Goal: Task Accomplishment & Management: Use online tool/utility

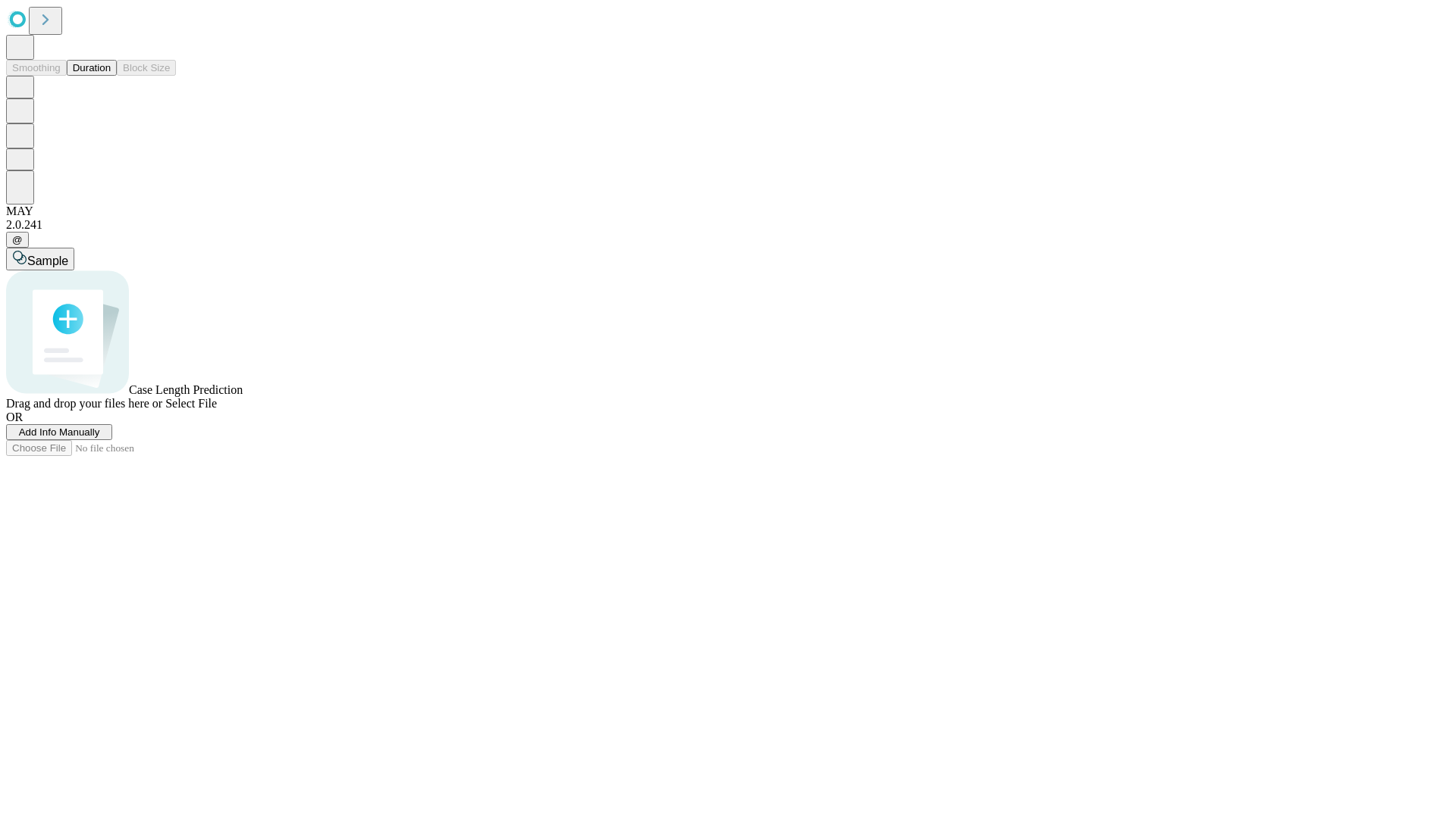
click at [111, 76] on button "Duration" at bounding box center [91, 68] width 50 height 16
click at [100, 438] on span "Add Info Manually" at bounding box center [59, 432] width 81 height 11
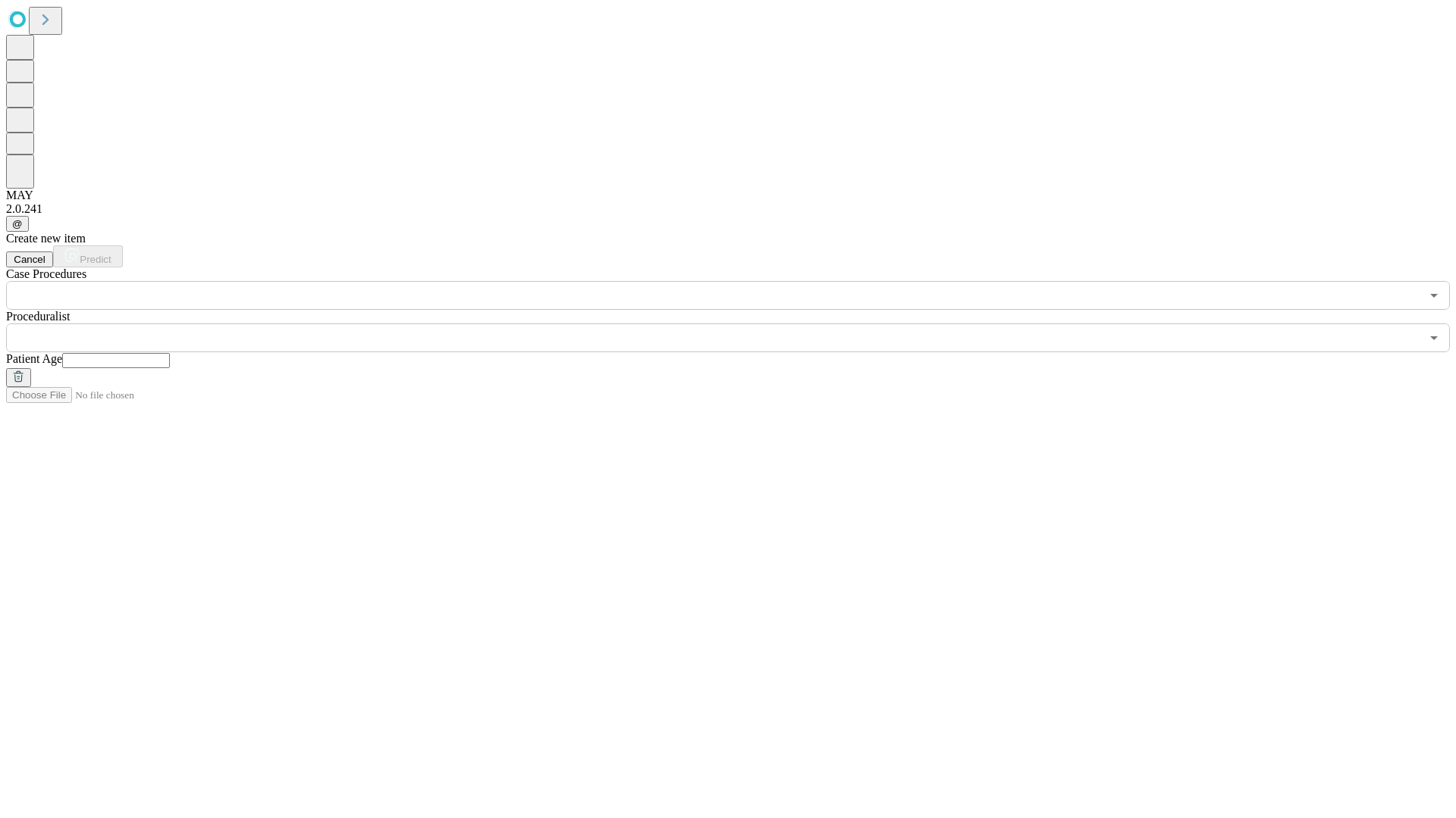
click at [170, 353] on input "text" at bounding box center [116, 361] width 107 height 15
type input "**"
click at [738, 324] on input "text" at bounding box center [713, 338] width 1414 height 29
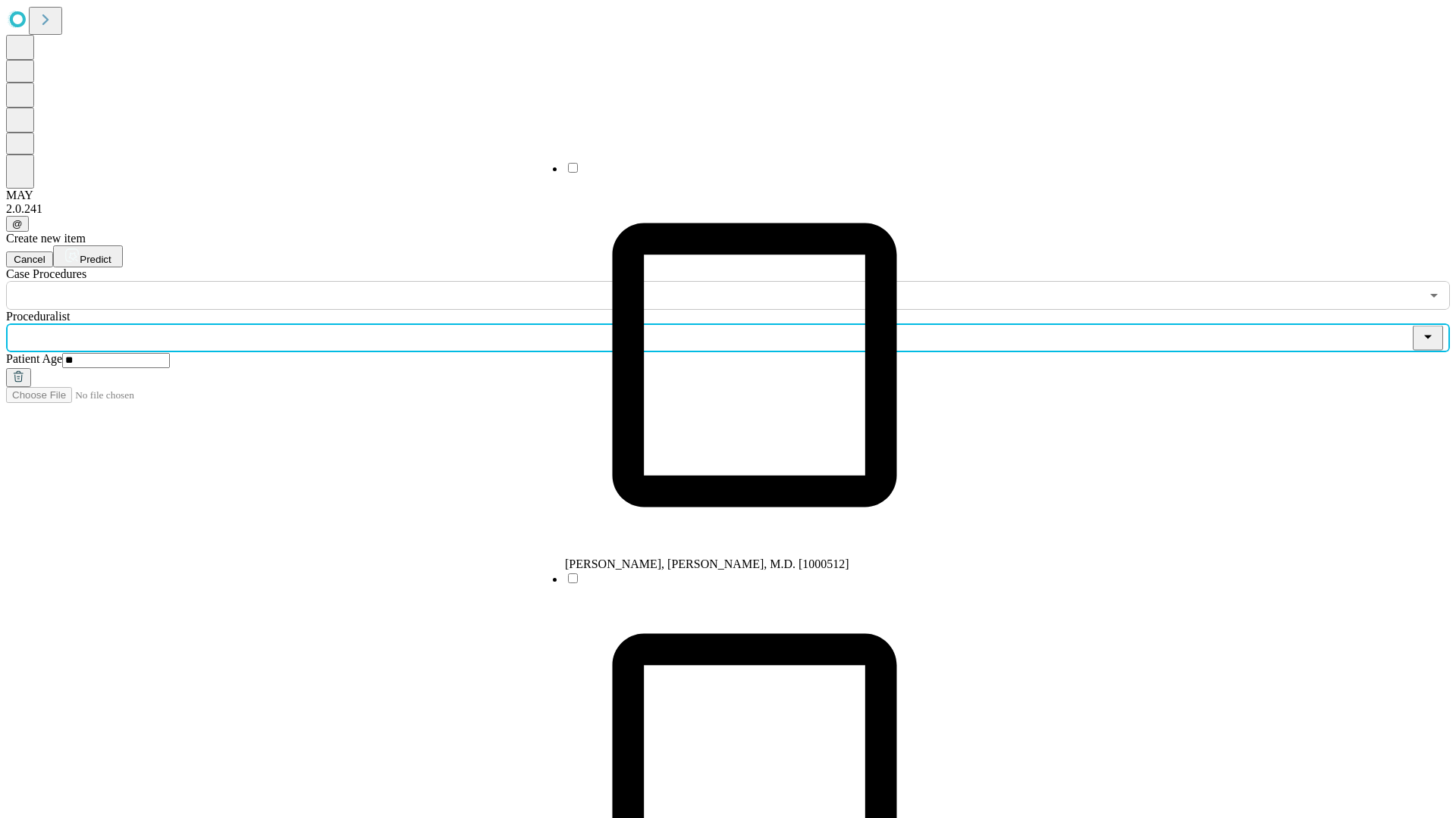
click at [739, 173] on li "[PERSON_NAME], [PERSON_NAME], M.D. [1000512]" at bounding box center [754, 366] width 379 height 411
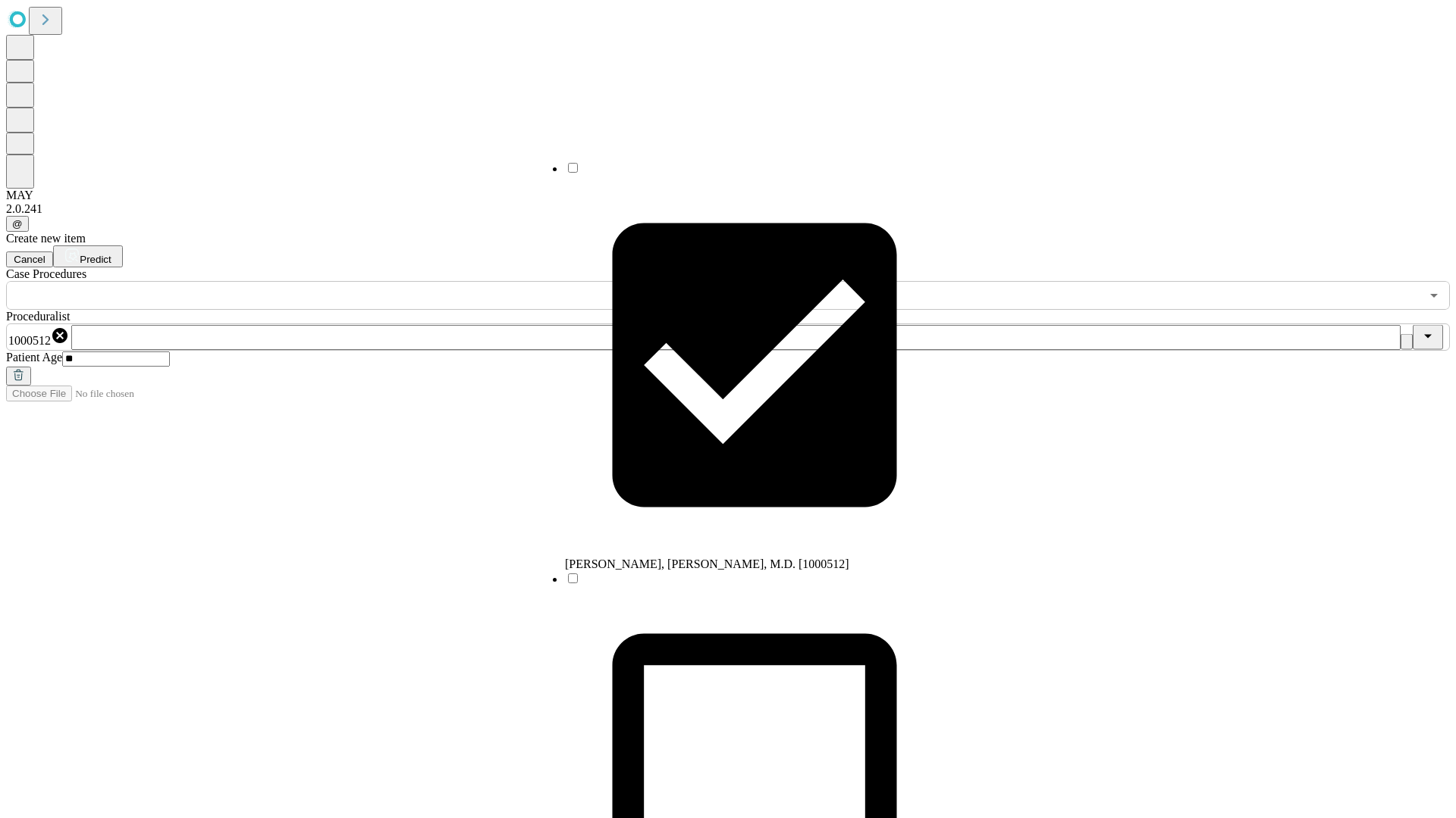
click at [319, 281] on input "text" at bounding box center [713, 296] width 1414 height 29
